Goal: Task Accomplishment & Management: Use online tool/utility

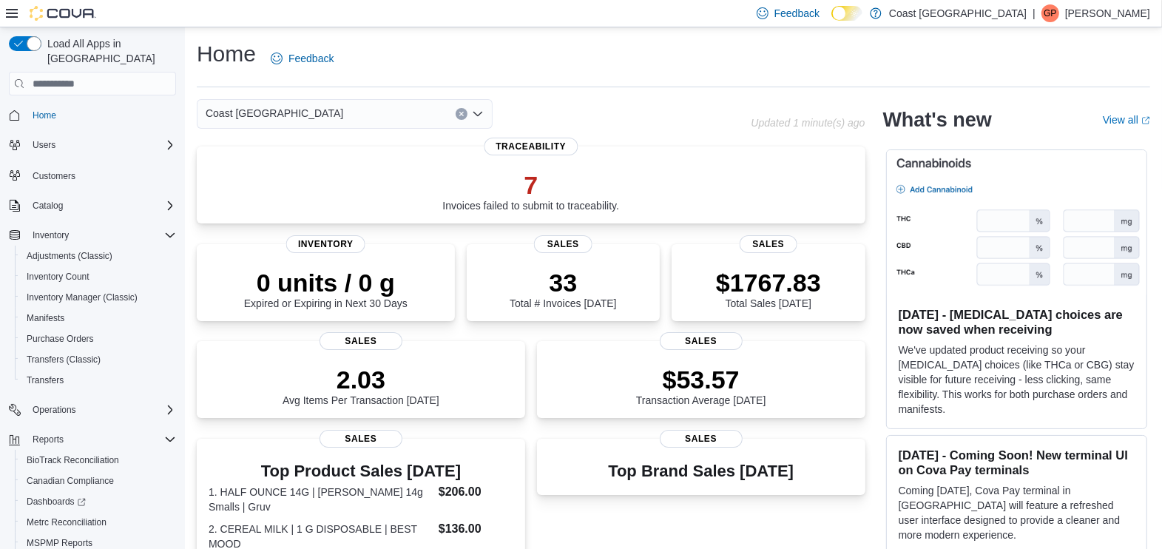
drag, startPoint x: 0, startPoint y: 0, endPoint x: 11, endPoint y: 15, distance: 18.5
click at [11, 15] on icon at bounding box center [12, 13] width 12 height 12
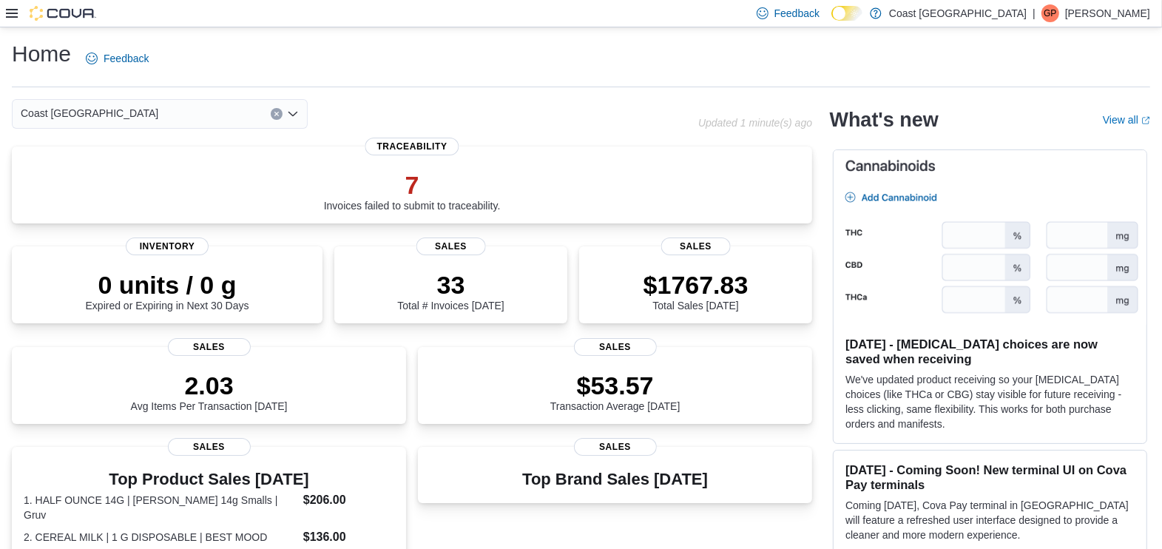
click at [11, 15] on icon at bounding box center [12, 13] width 12 height 12
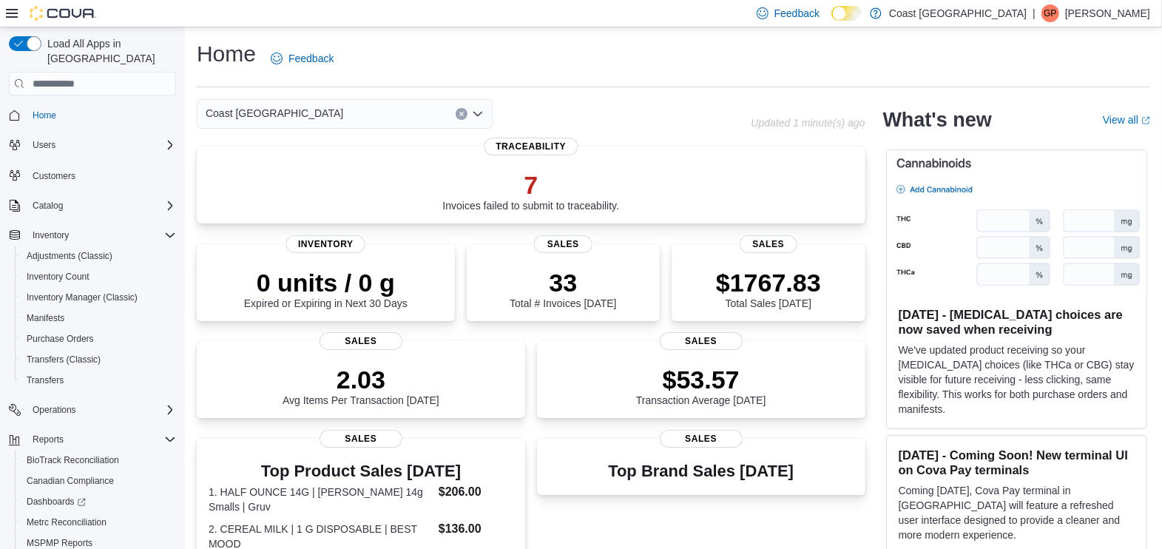
scroll to position [75, 0]
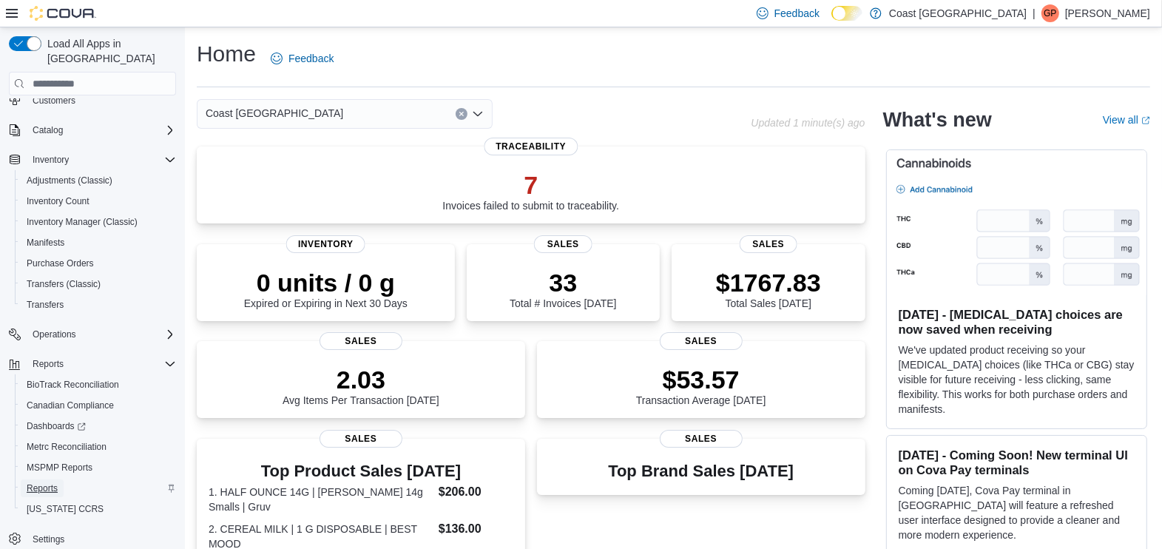
click at [37, 482] on span "Reports" at bounding box center [42, 488] width 31 height 12
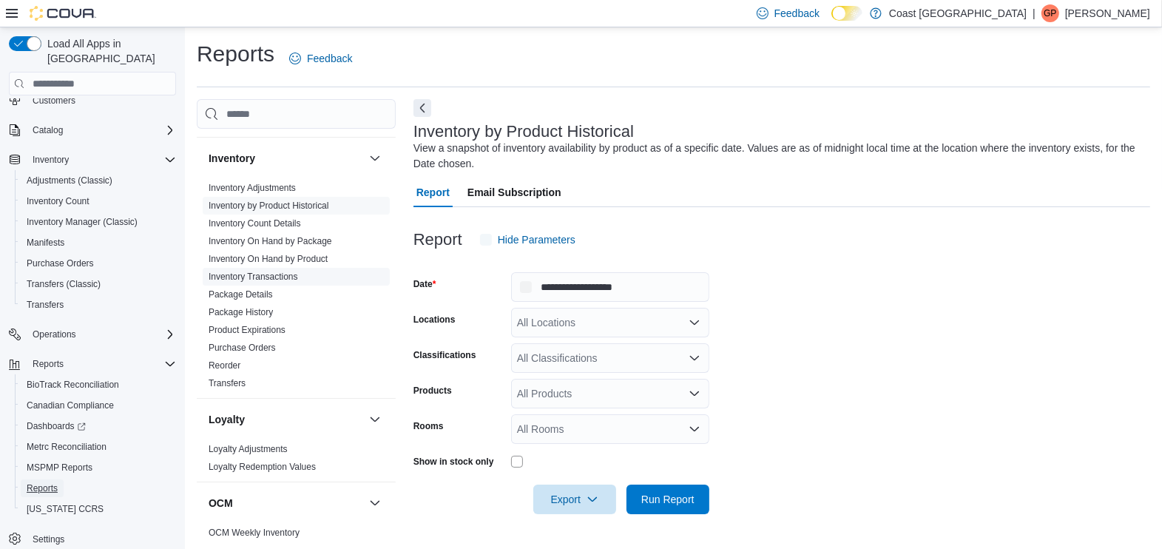
scroll to position [3, 0]
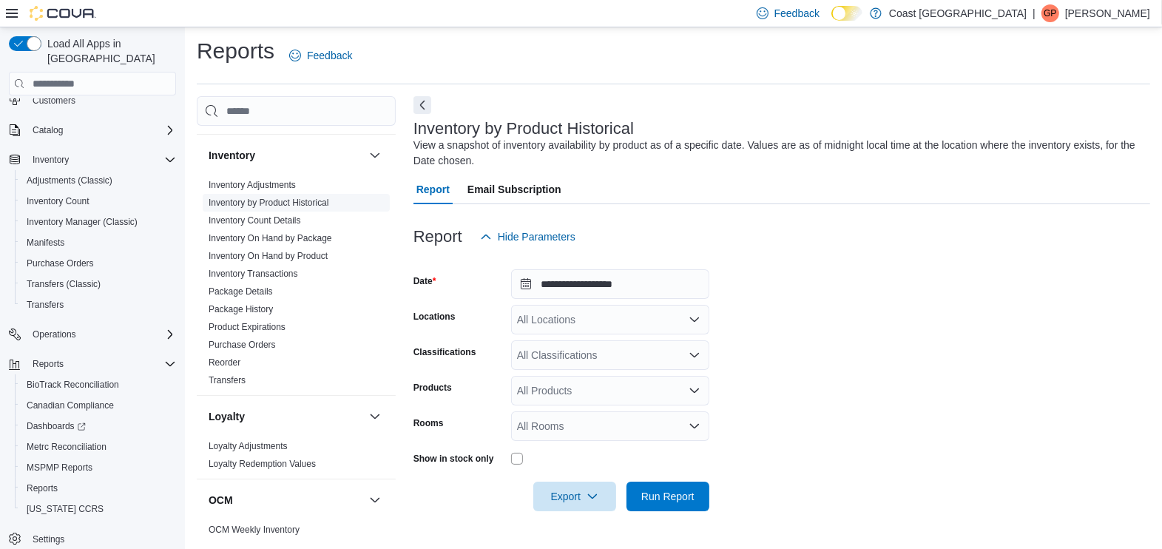
click at [271, 197] on link "Inventory by Product Historical" at bounding box center [269, 202] width 121 height 10
click at [655, 317] on div "All Locations" at bounding box center [610, 320] width 198 height 30
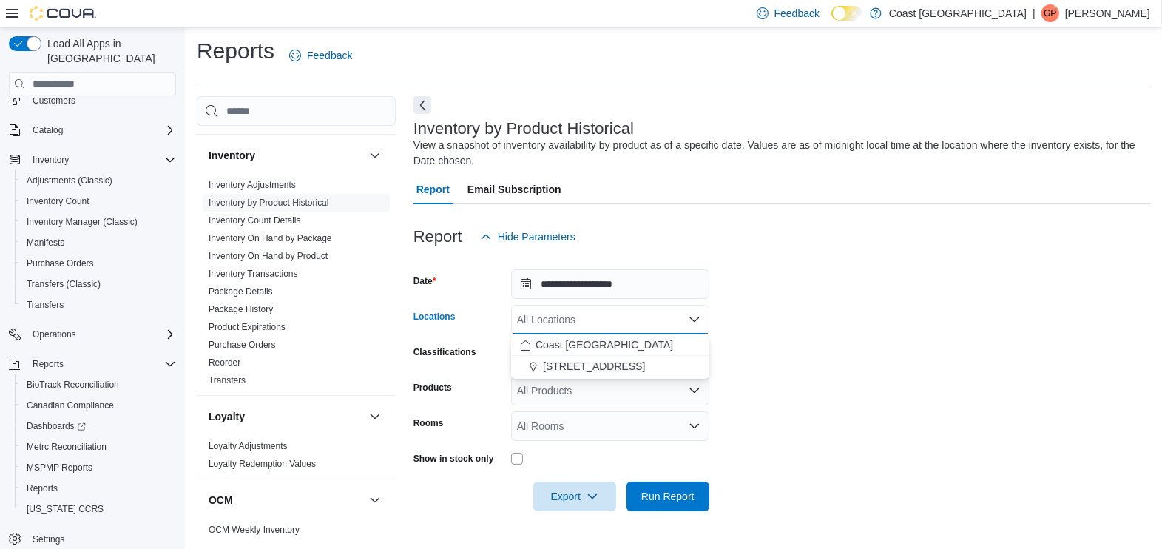
click at [639, 365] on span "[STREET_ADDRESS]" at bounding box center [594, 366] width 102 height 15
click at [781, 348] on form "**********" at bounding box center [781, 381] width 737 height 260
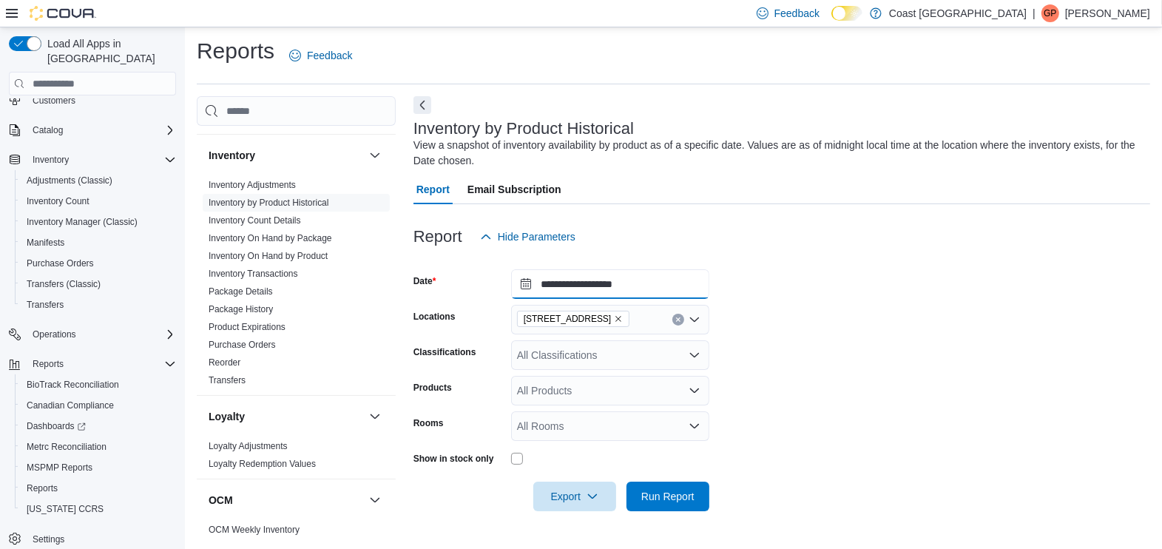
click at [575, 285] on input "**********" at bounding box center [610, 284] width 198 height 30
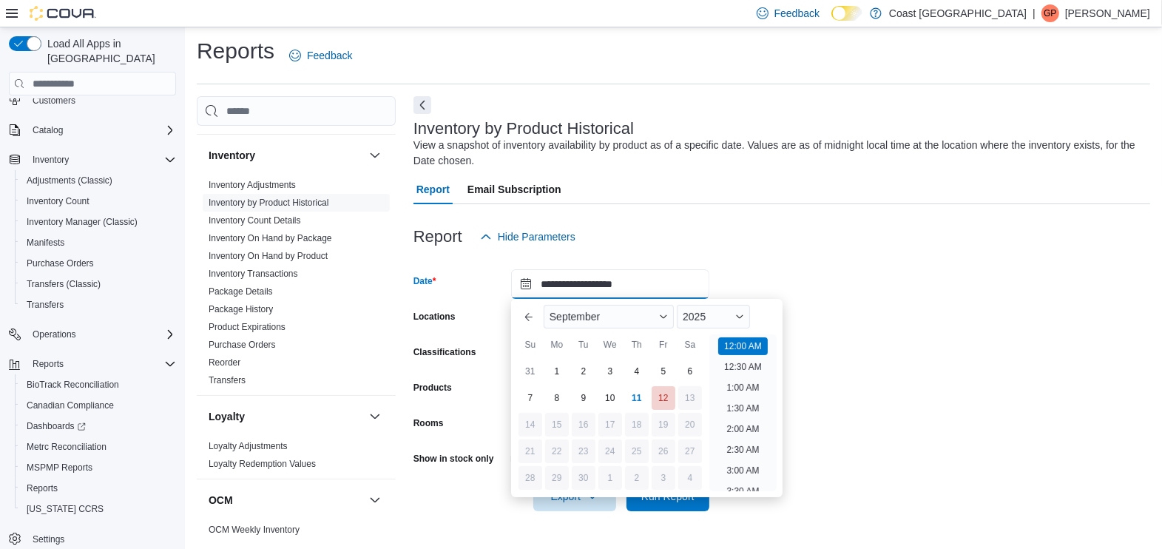
scroll to position [46, 0]
click at [625, 302] on div "[DATE]" at bounding box center [647, 316] width 218 height 35
click at [623, 312] on div "September" at bounding box center [609, 317] width 130 height 24
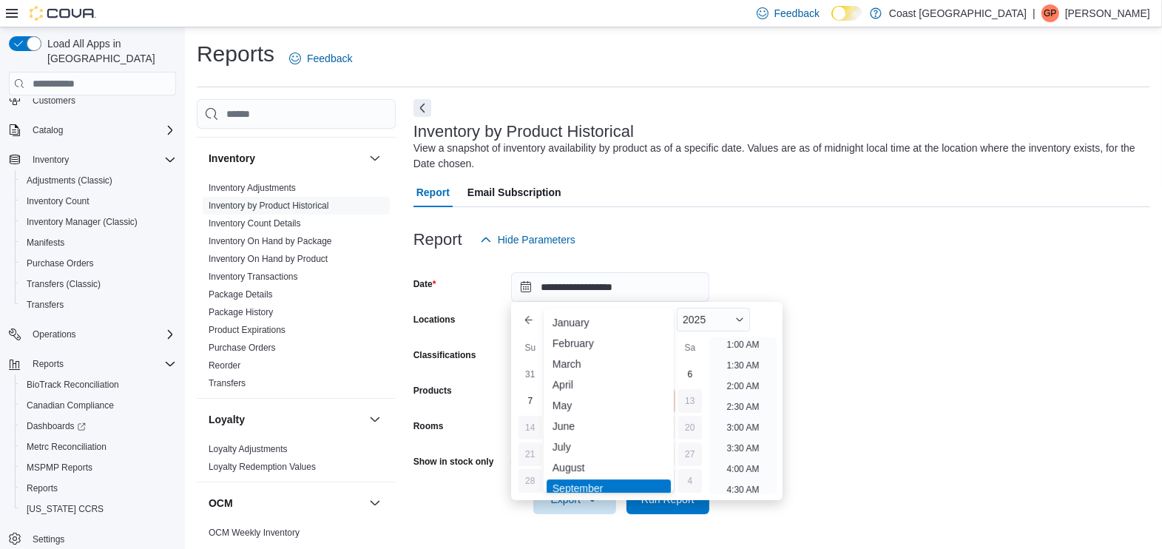
scroll to position [72, 0]
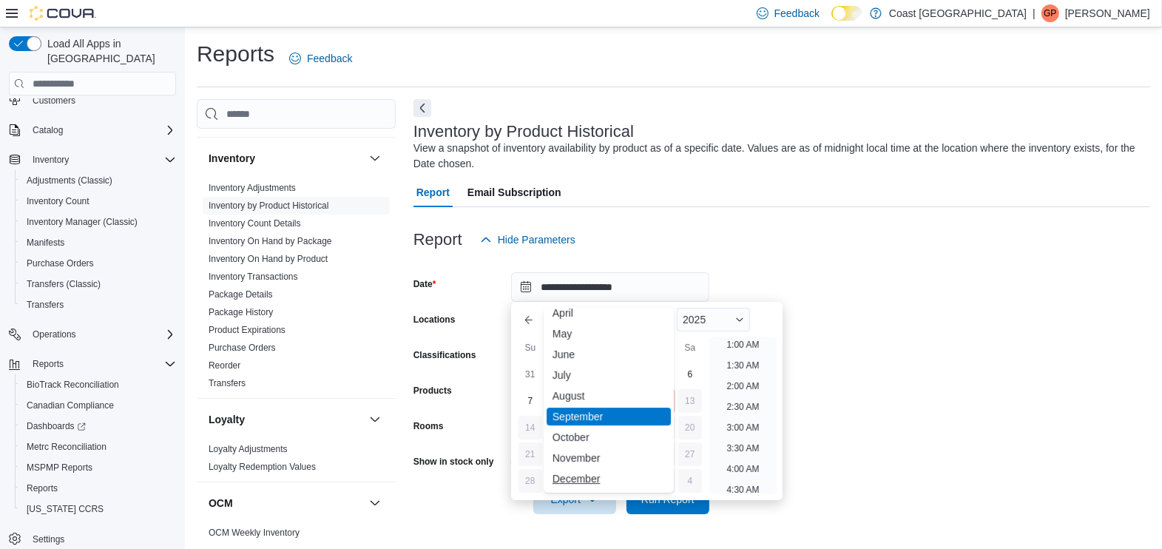
click at [599, 470] on div "December" at bounding box center [609, 479] width 124 height 18
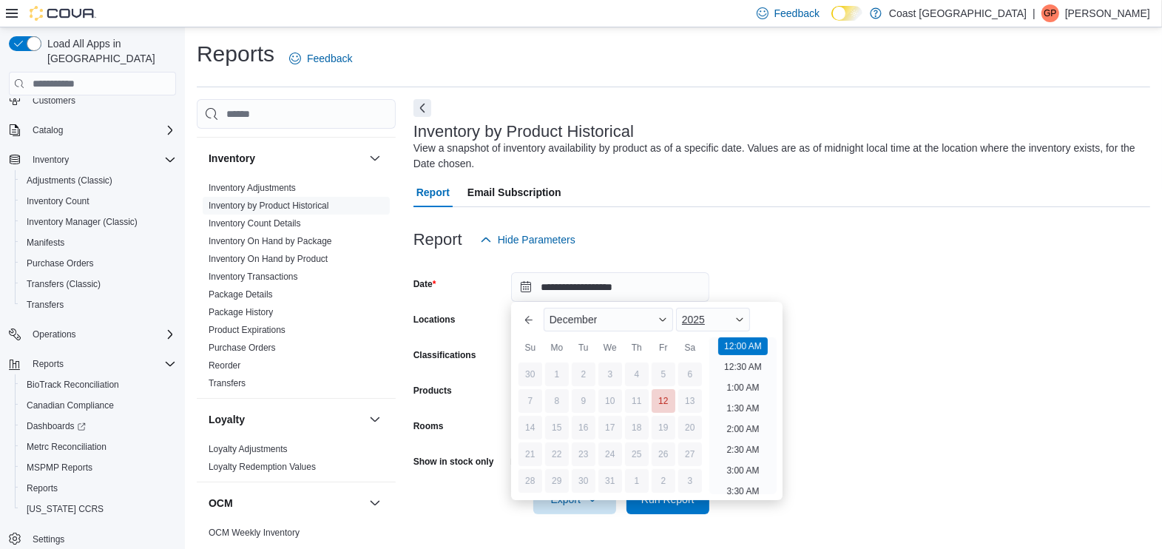
click at [737, 319] on div "2025" at bounding box center [713, 320] width 74 height 24
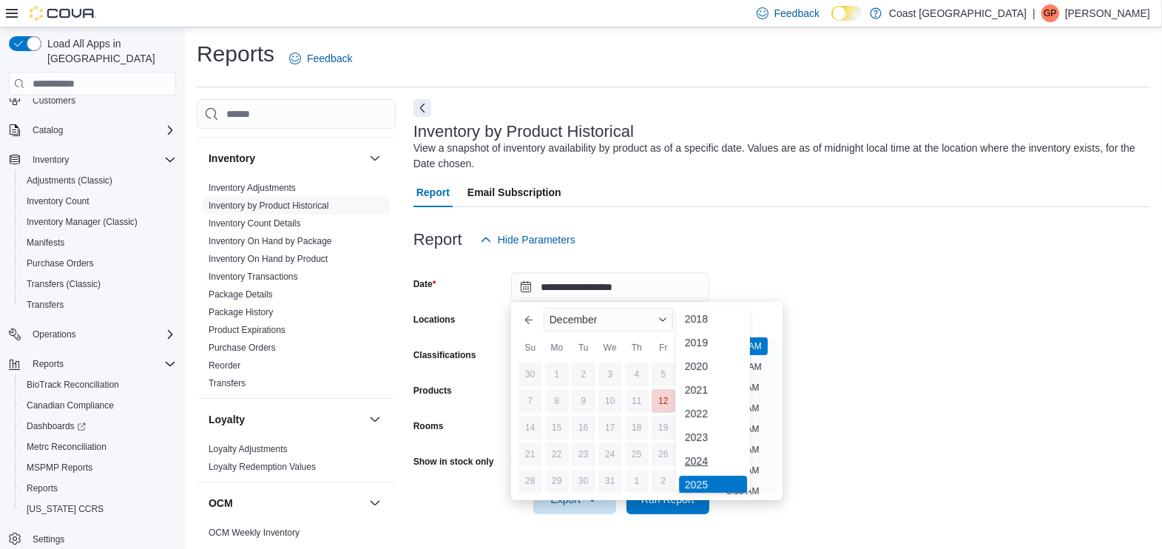
click at [706, 463] on div "2024" at bounding box center [713, 461] width 68 height 18
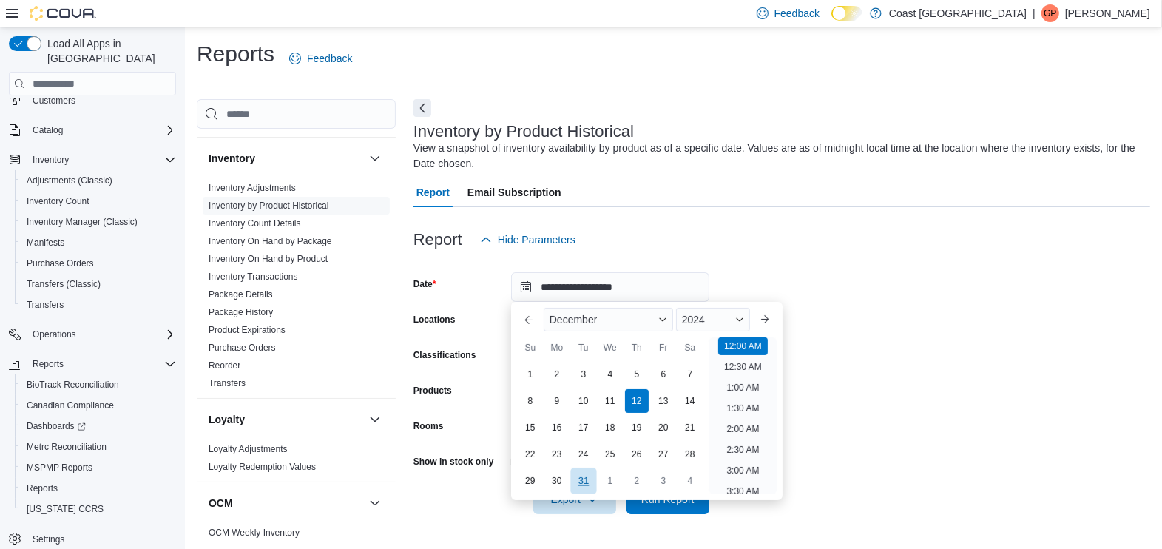
click at [586, 484] on div "31" at bounding box center [583, 480] width 26 height 26
type input "**********"
click at [898, 334] on form "**********" at bounding box center [781, 384] width 737 height 260
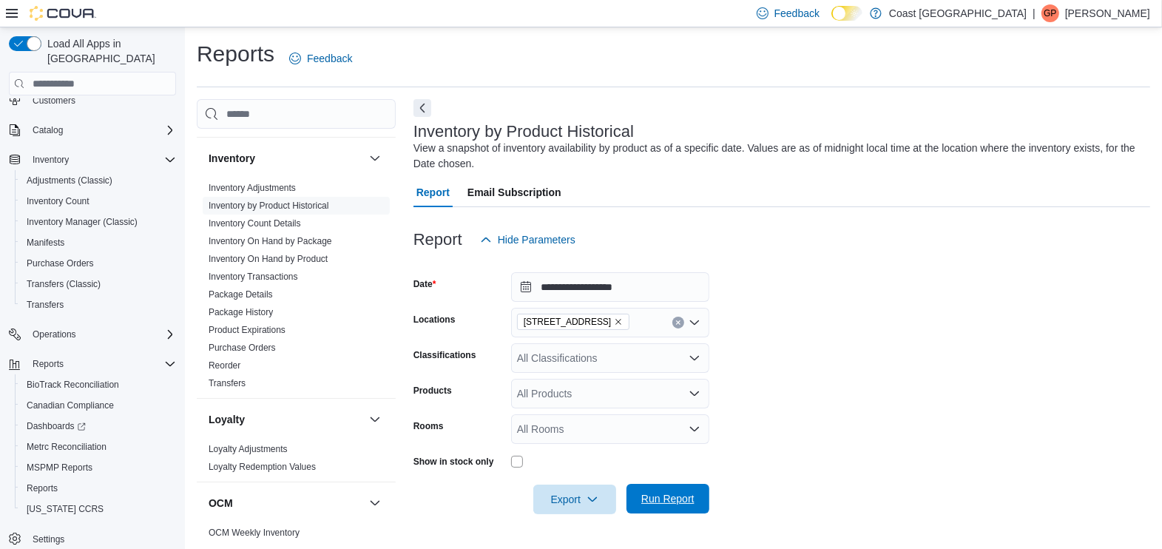
click at [680, 501] on span "Run Report" at bounding box center [667, 498] width 53 height 15
click at [663, 486] on span "Run Report" at bounding box center [667, 499] width 65 height 30
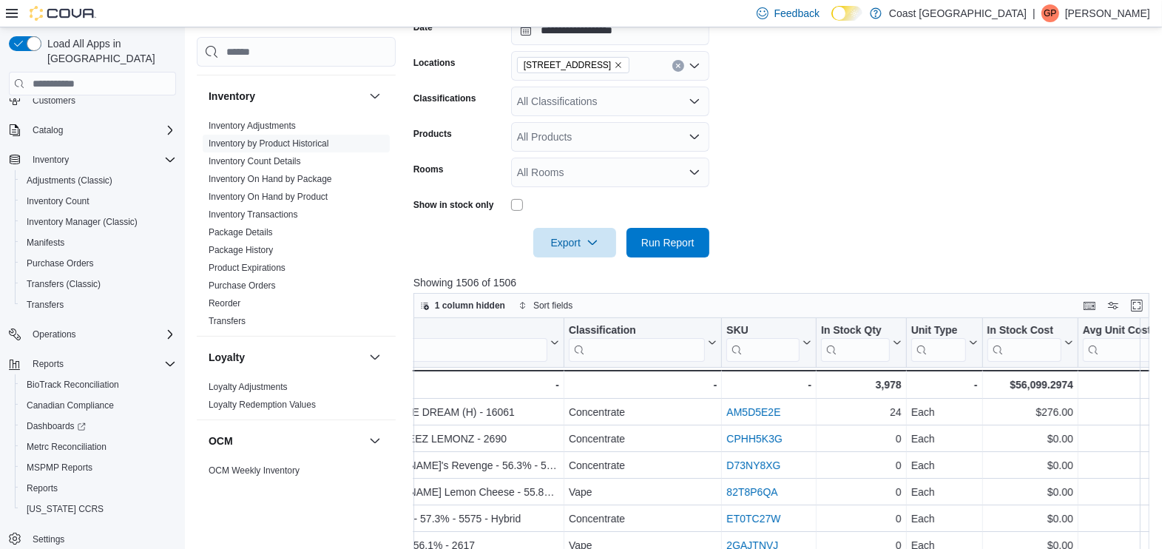
scroll to position [174, 0]
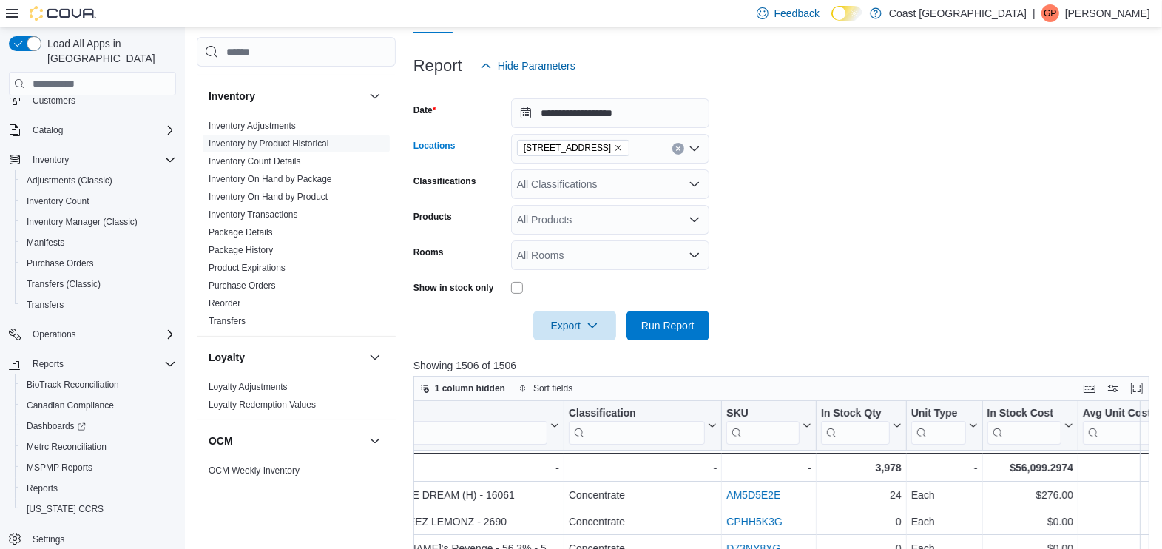
click at [623, 147] on icon "Remove 833 HWY US-90 Suite B Bay St Louis, MS 39520 from selection in this group" at bounding box center [618, 147] width 9 height 9
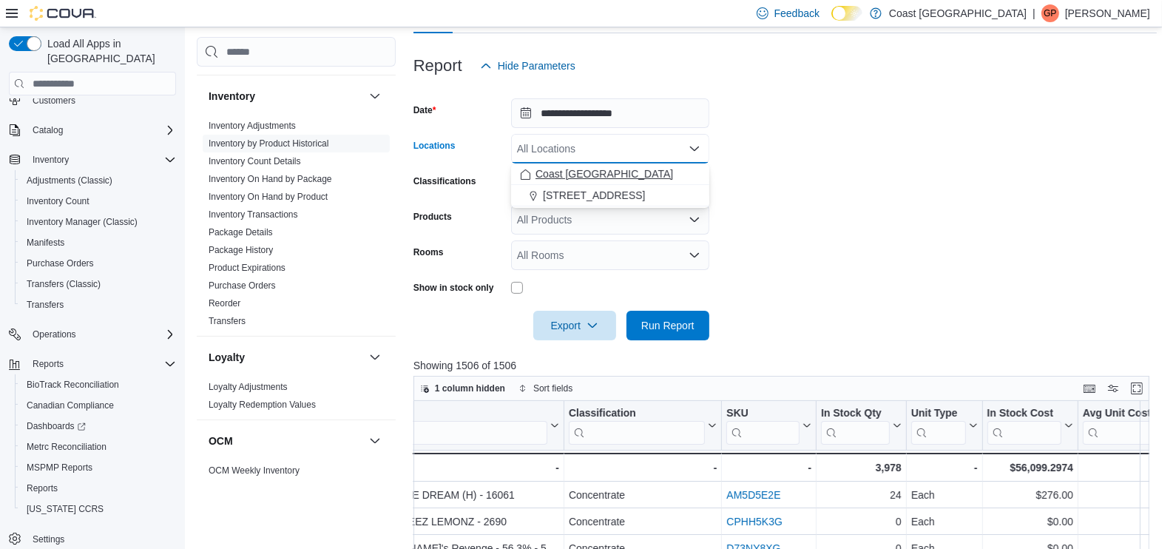
click at [631, 174] on span "Coast [GEOGRAPHIC_DATA]" at bounding box center [604, 173] width 138 height 15
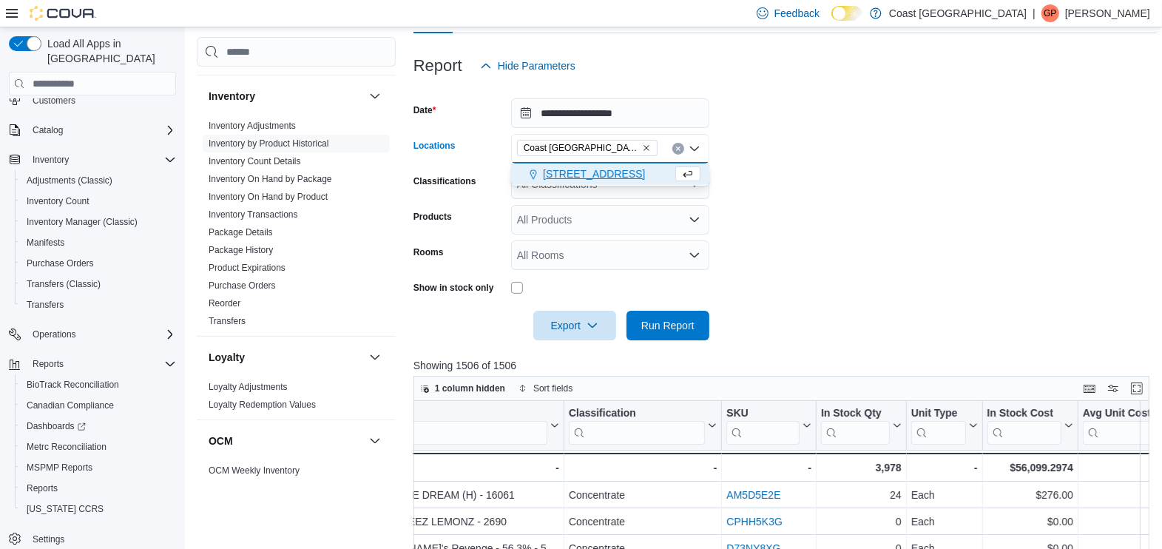
click at [897, 161] on form "**********" at bounding box center [784, 211] width 743 height 260
